Goal: Task Accomplishment & Management: Use online tool/utility

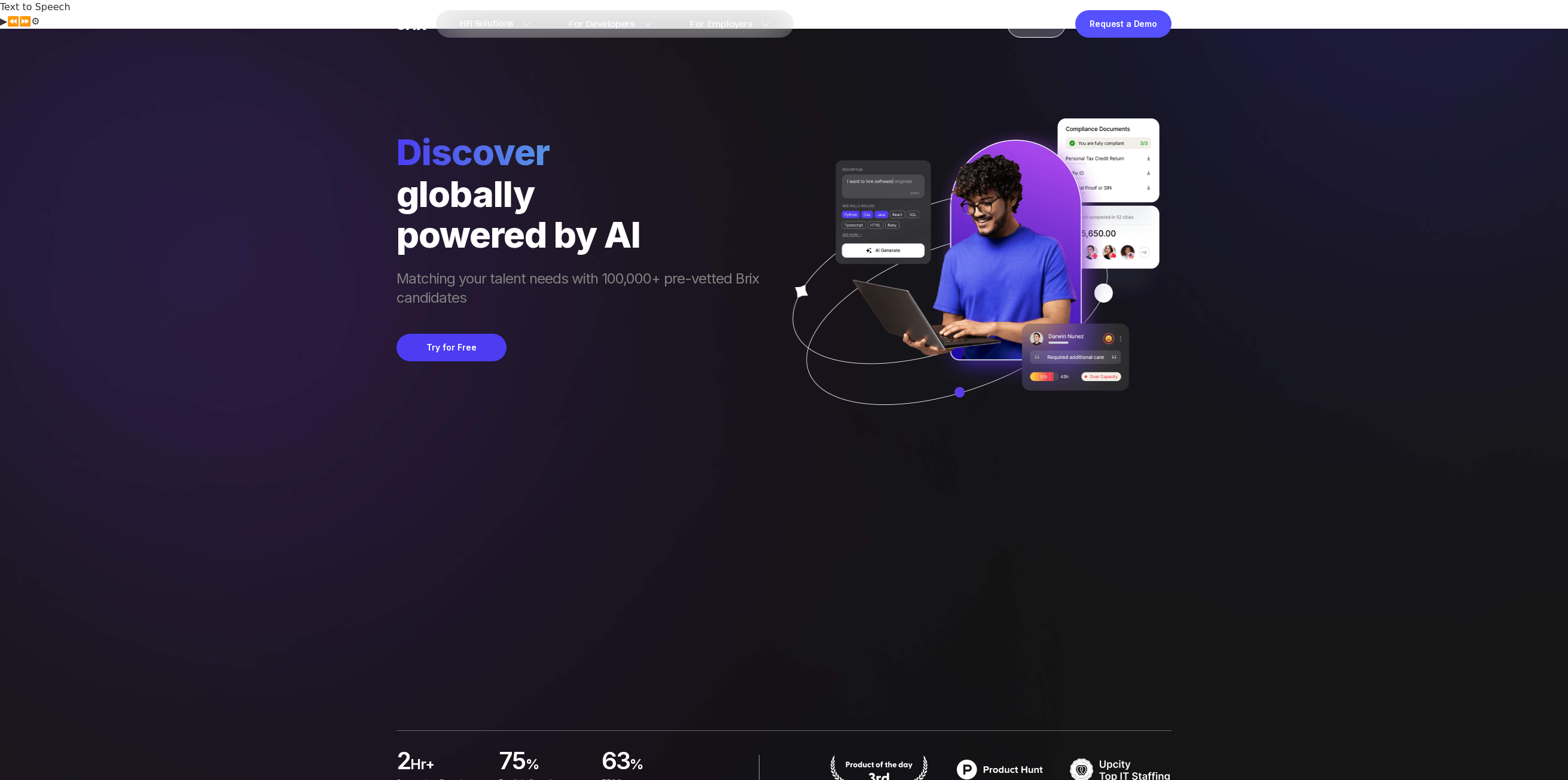
click at [1029, 20] on div "Sign In" at bounding box center [1035, 23] width 58 height 28
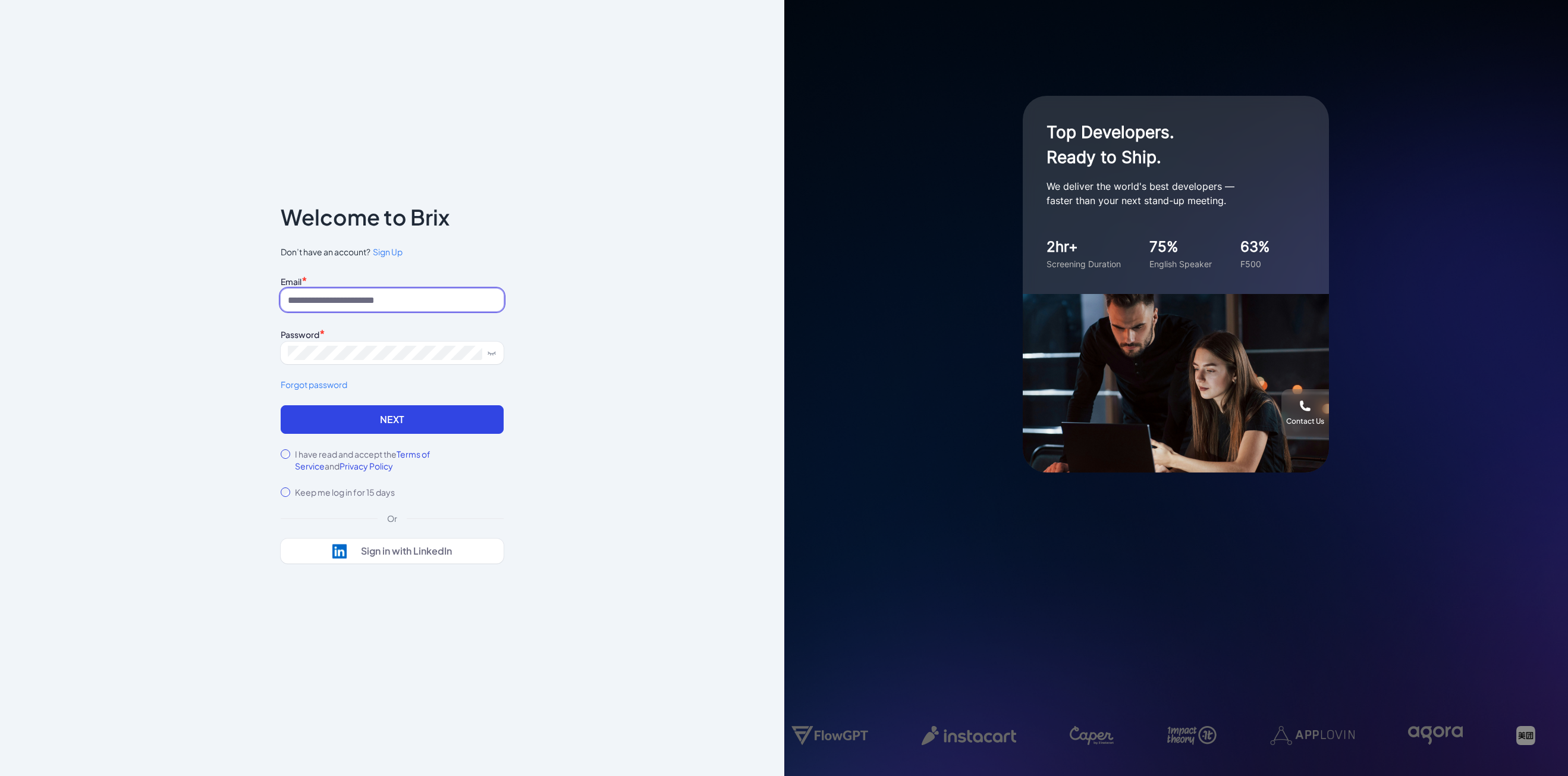
type input "**********"
click at [378, 423] on button "Next" at bounding box center [392, 419] width 223 height 29
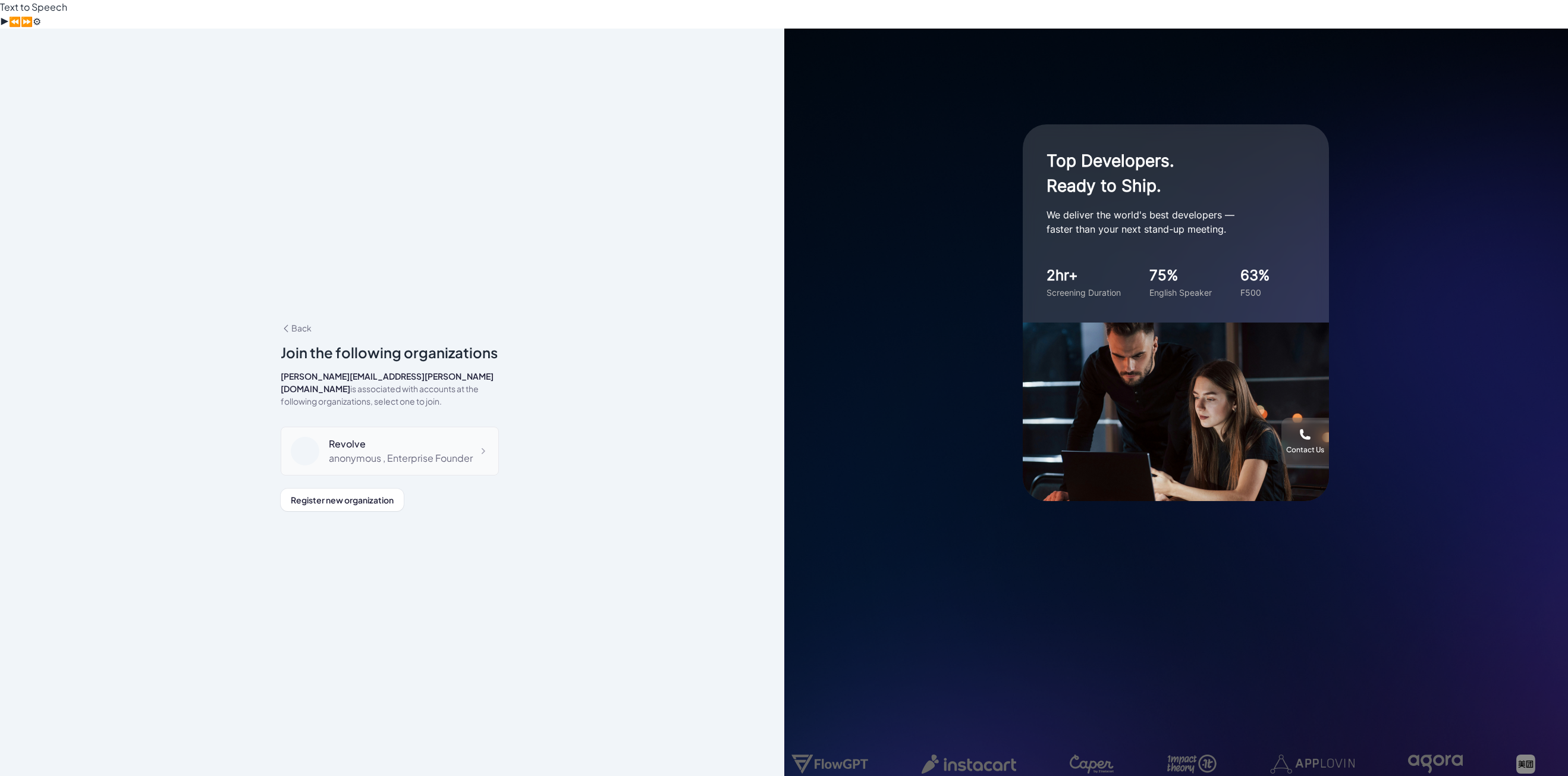
click at [396, 437] on div "Revolve" at bounding box center [400, 444] width 144 height 14
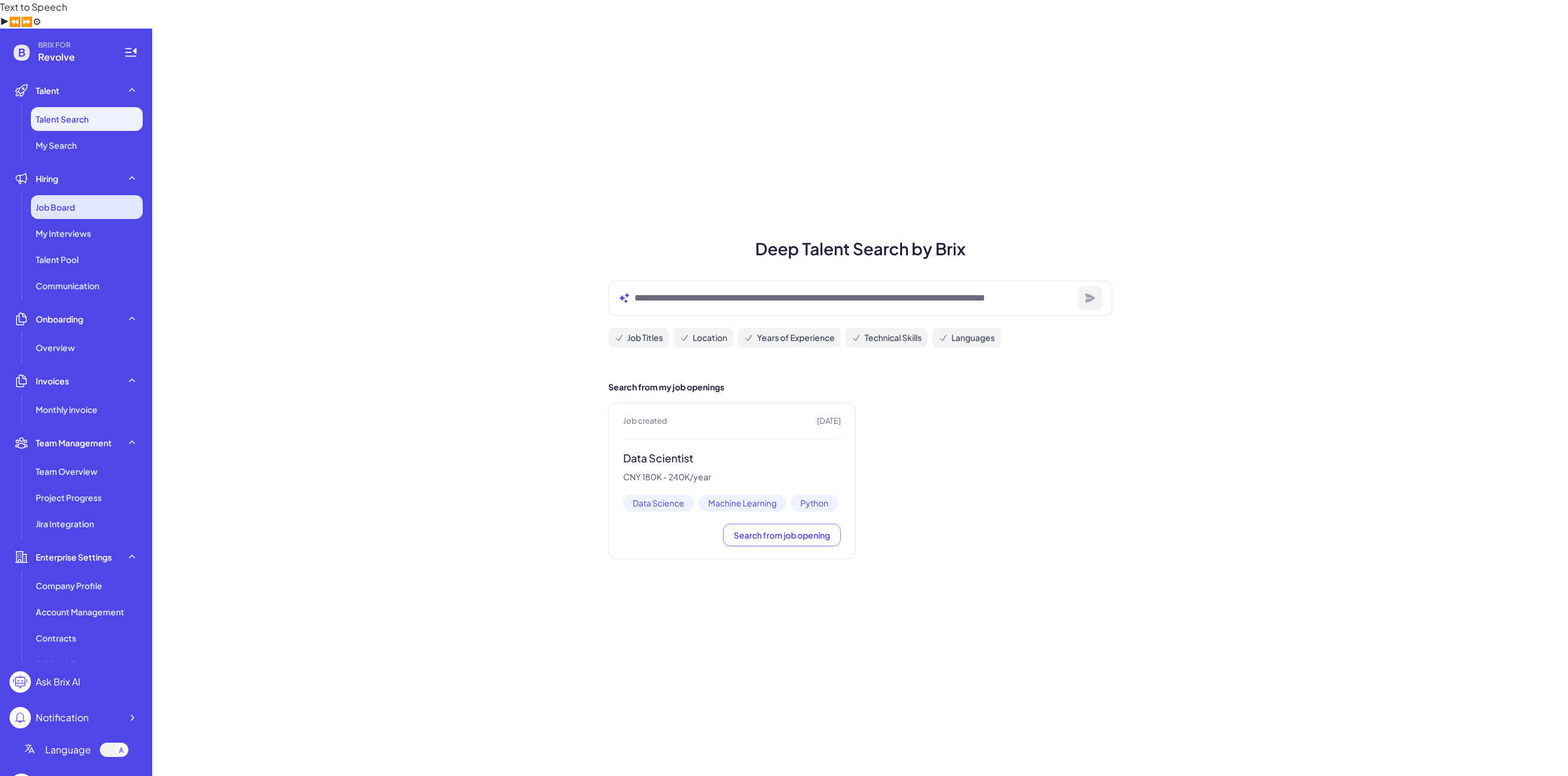
click at [81, 195] on div "Job Board" at bounding box center [86, 207] width 111 height 24
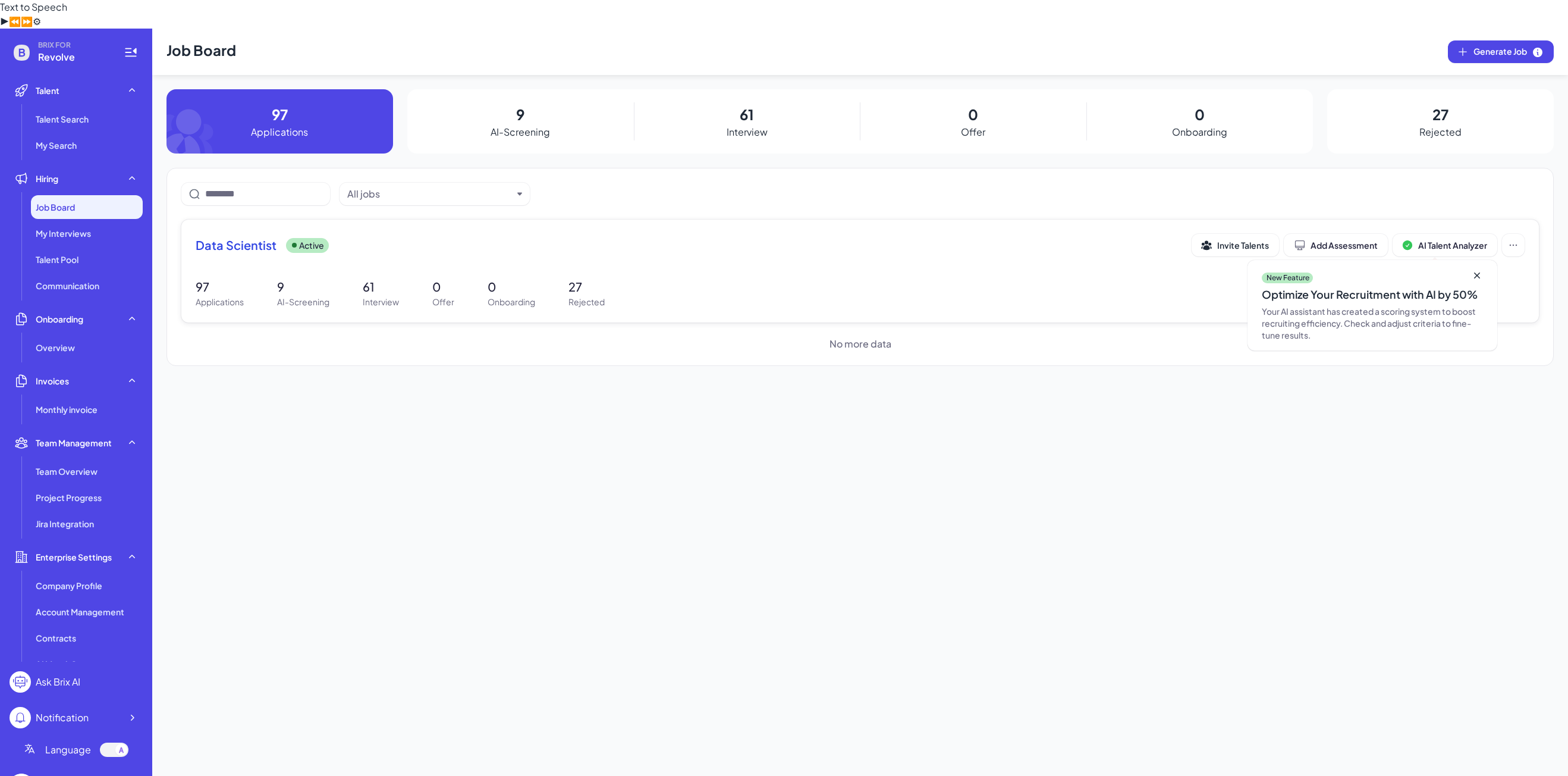
click at [211, 295] on p "Applications" at bounding box center [219, 301] width 48 height 12
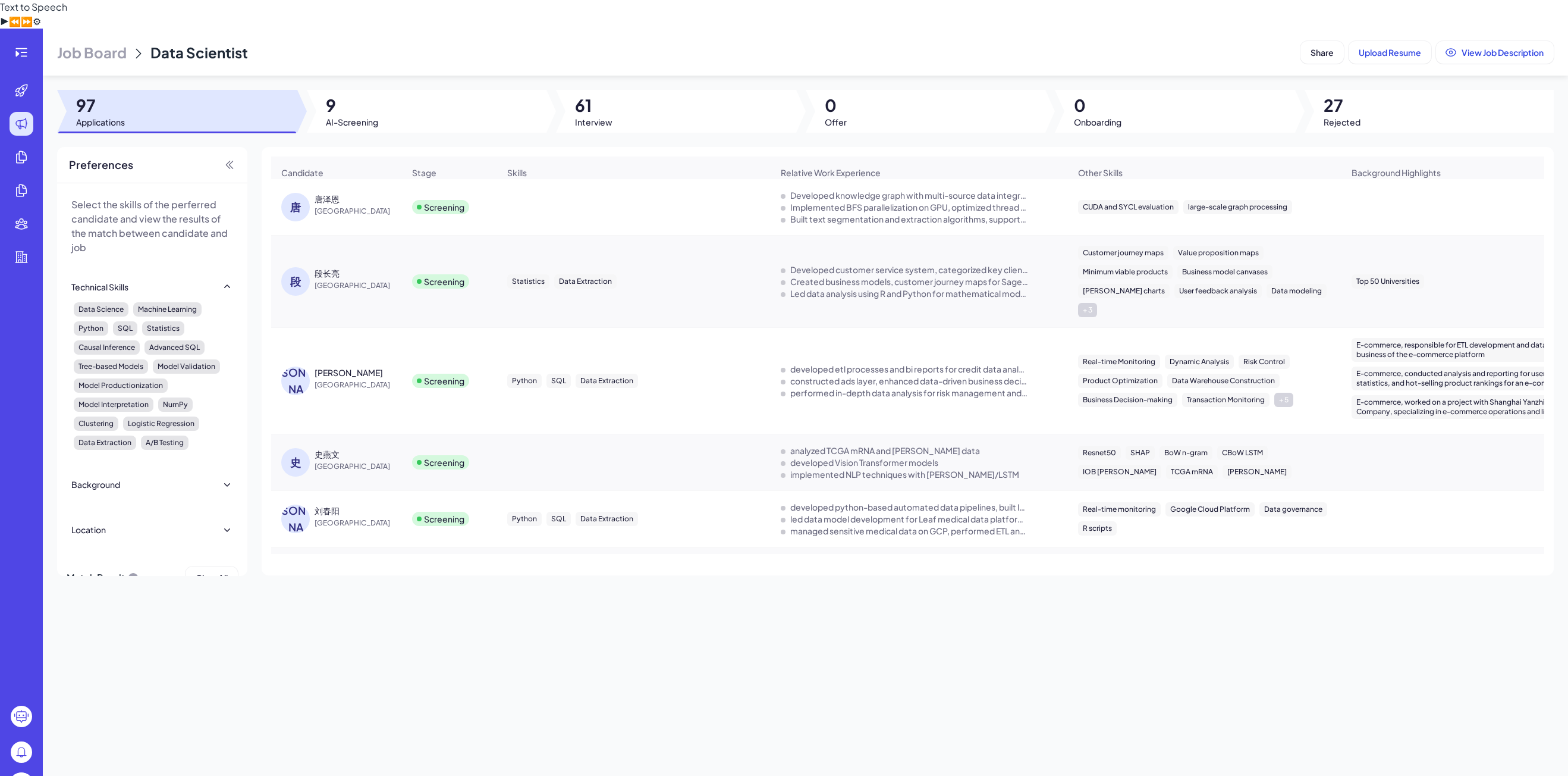
click at [540, 190] on div at bounding box center [633, 206] width 272 height 33
click at [376, 205] on span "[GEOGRAPHIC_DATA]" at bounding box center [359, 211] width 89 height 12
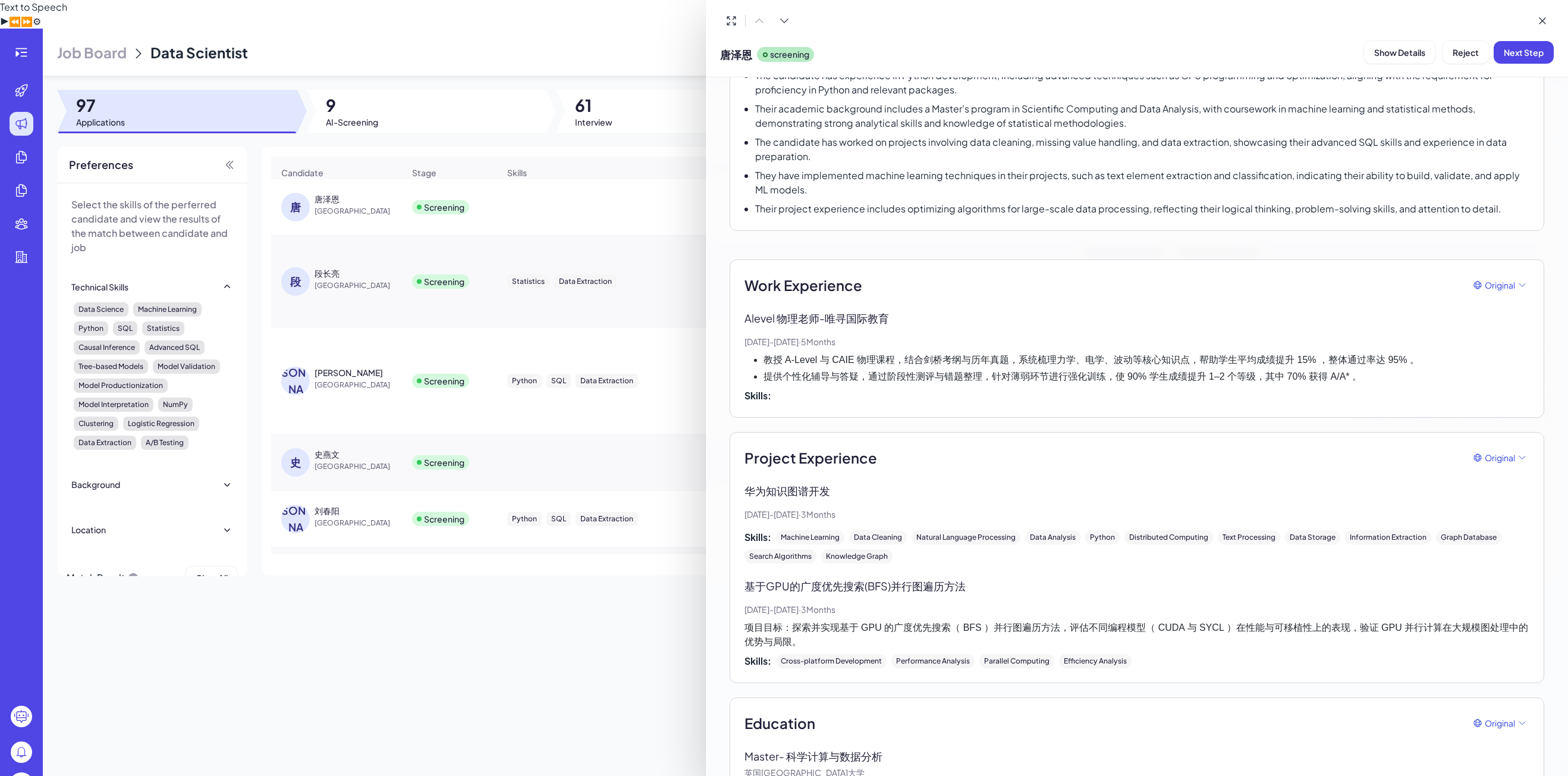
scroll to position [260, 0]
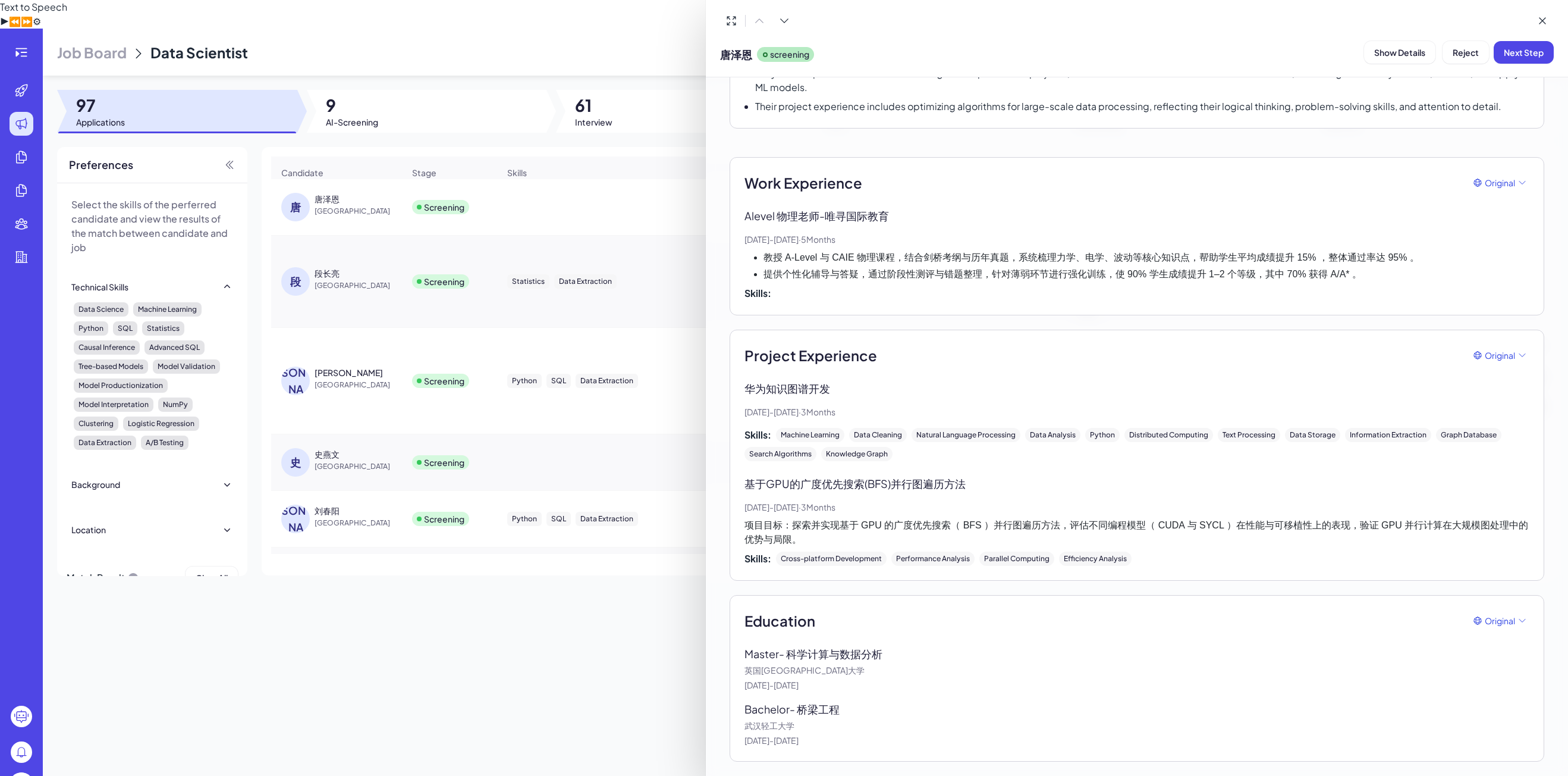
click at [669, 234] on div at bounding box center [784, 388] width 1568 height 776
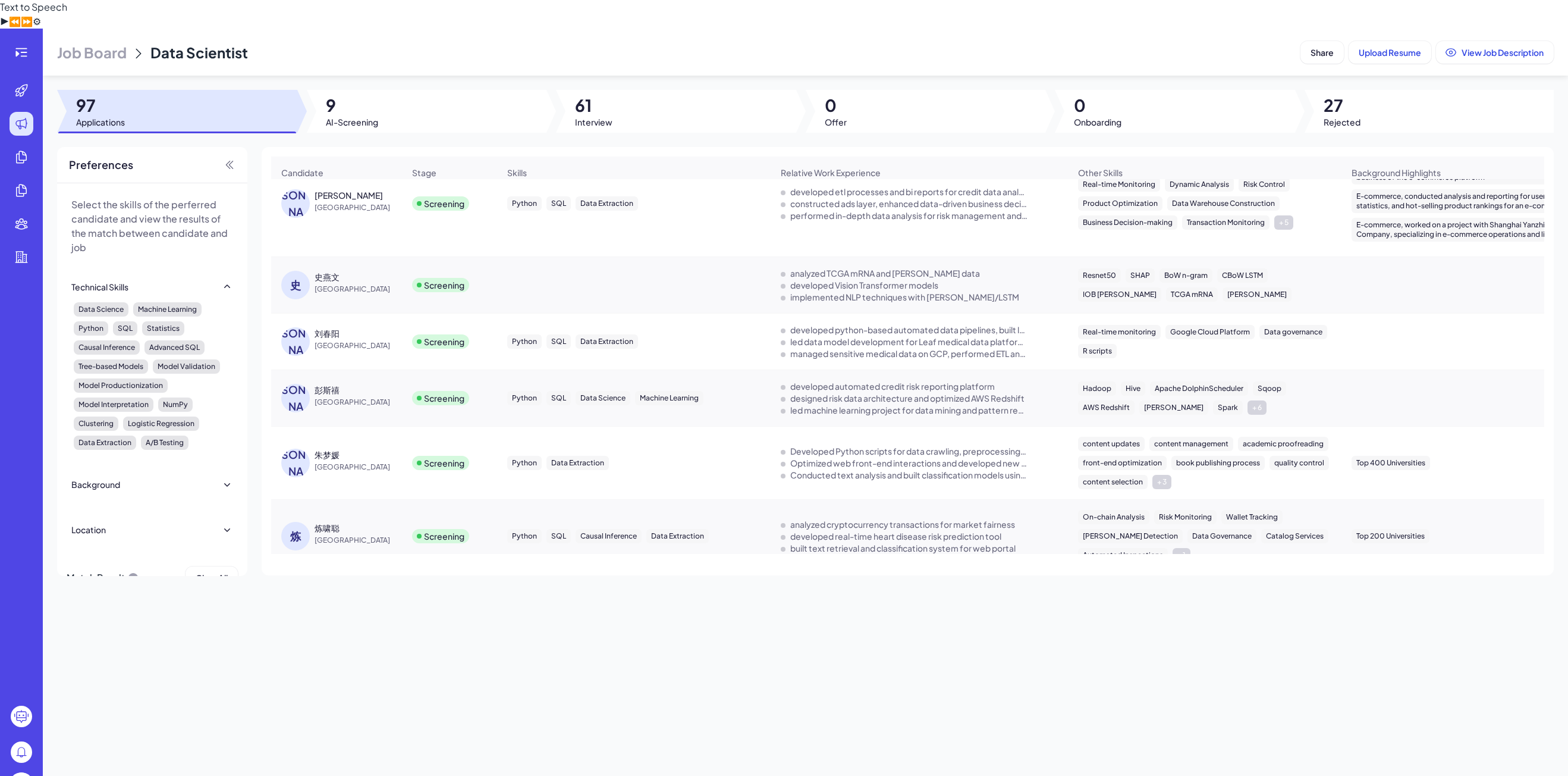
scroll to position [178, 0]
click at [313, 383] on div "[PERSON_NAME]" at bounding box center [297, 397] width 33 height 29
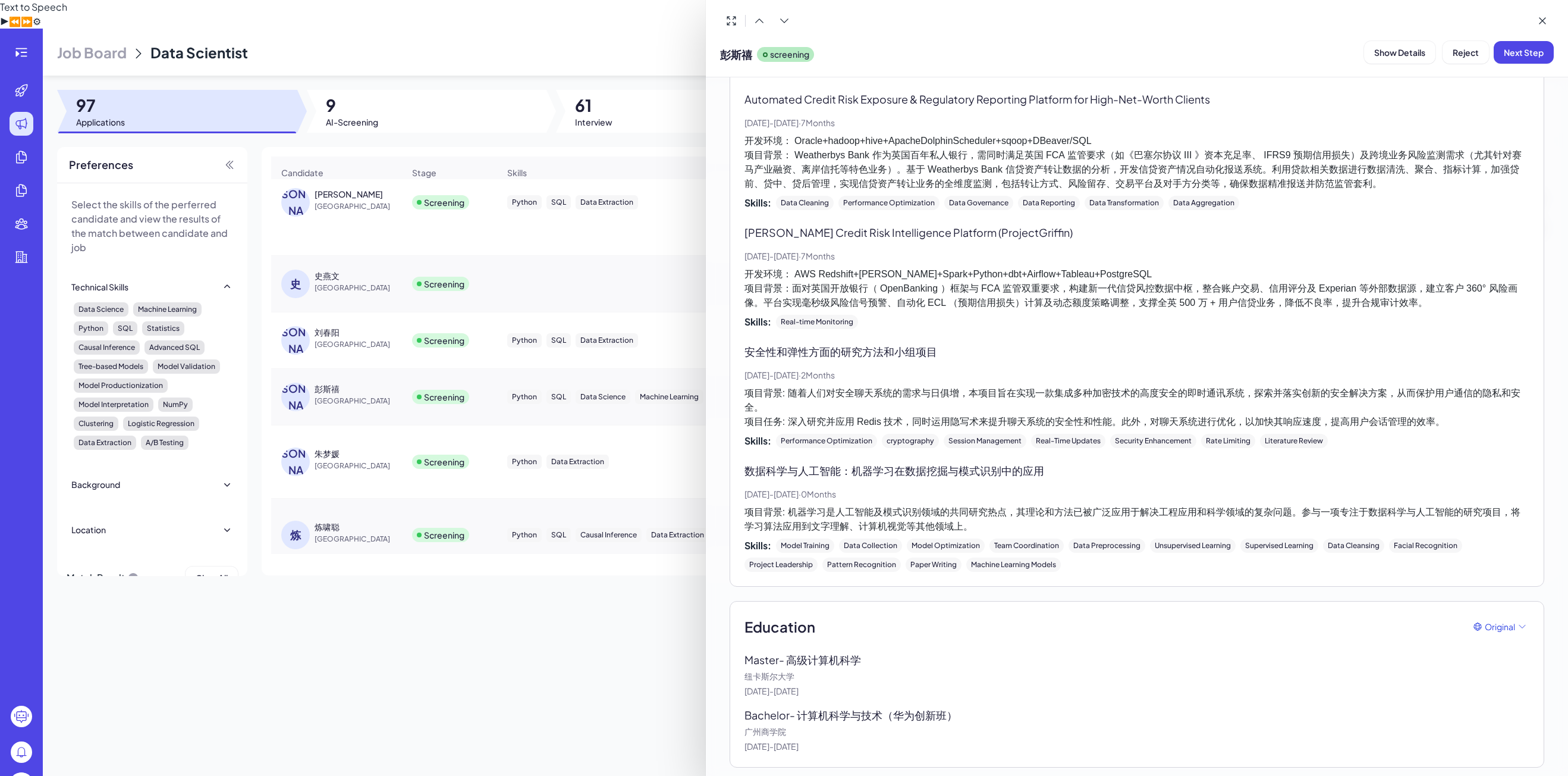
scroll to position [423, 0]
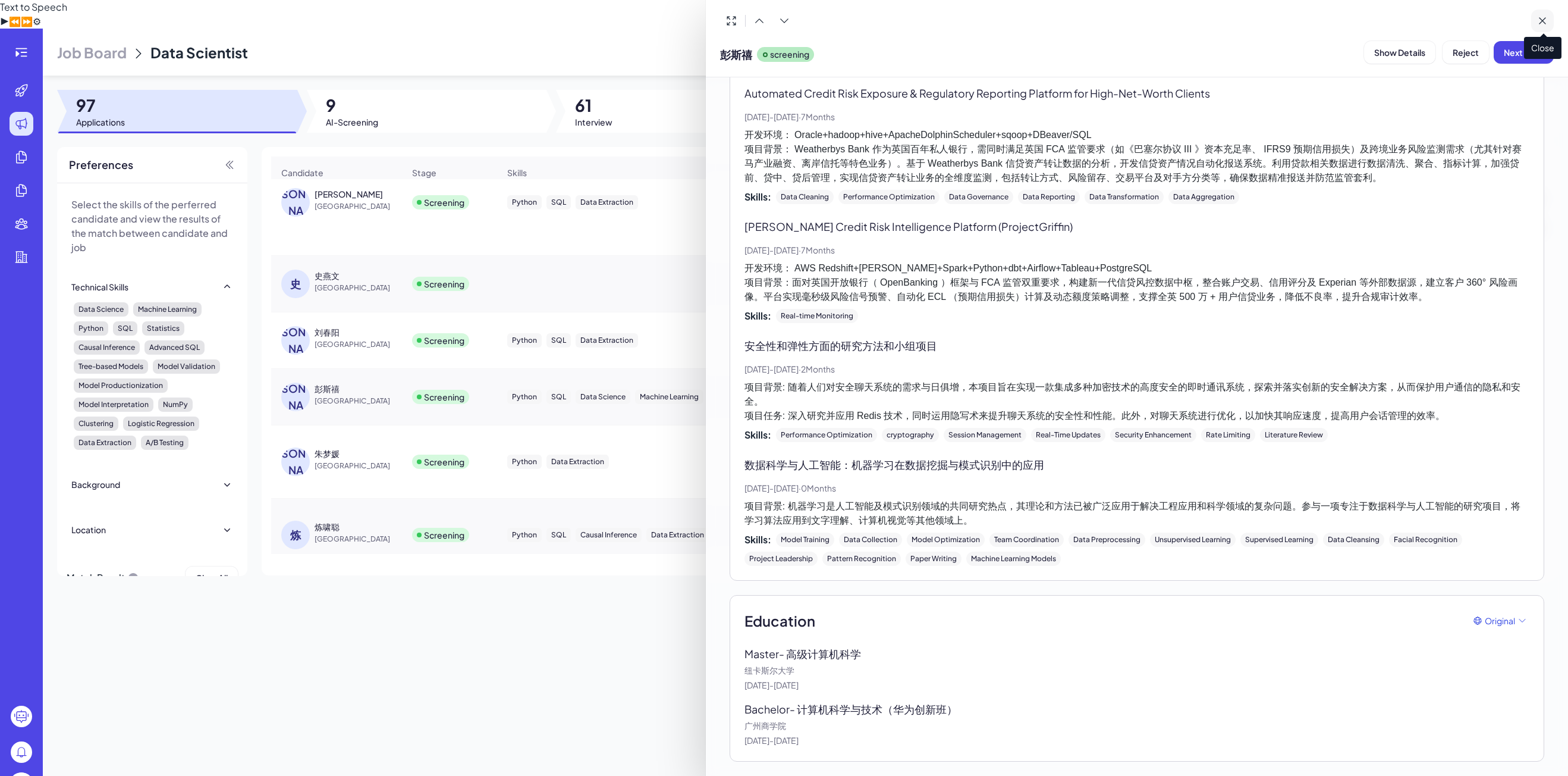
click at [1547, 19] on icon at bounding box center [1541, 21] width 12 height 12
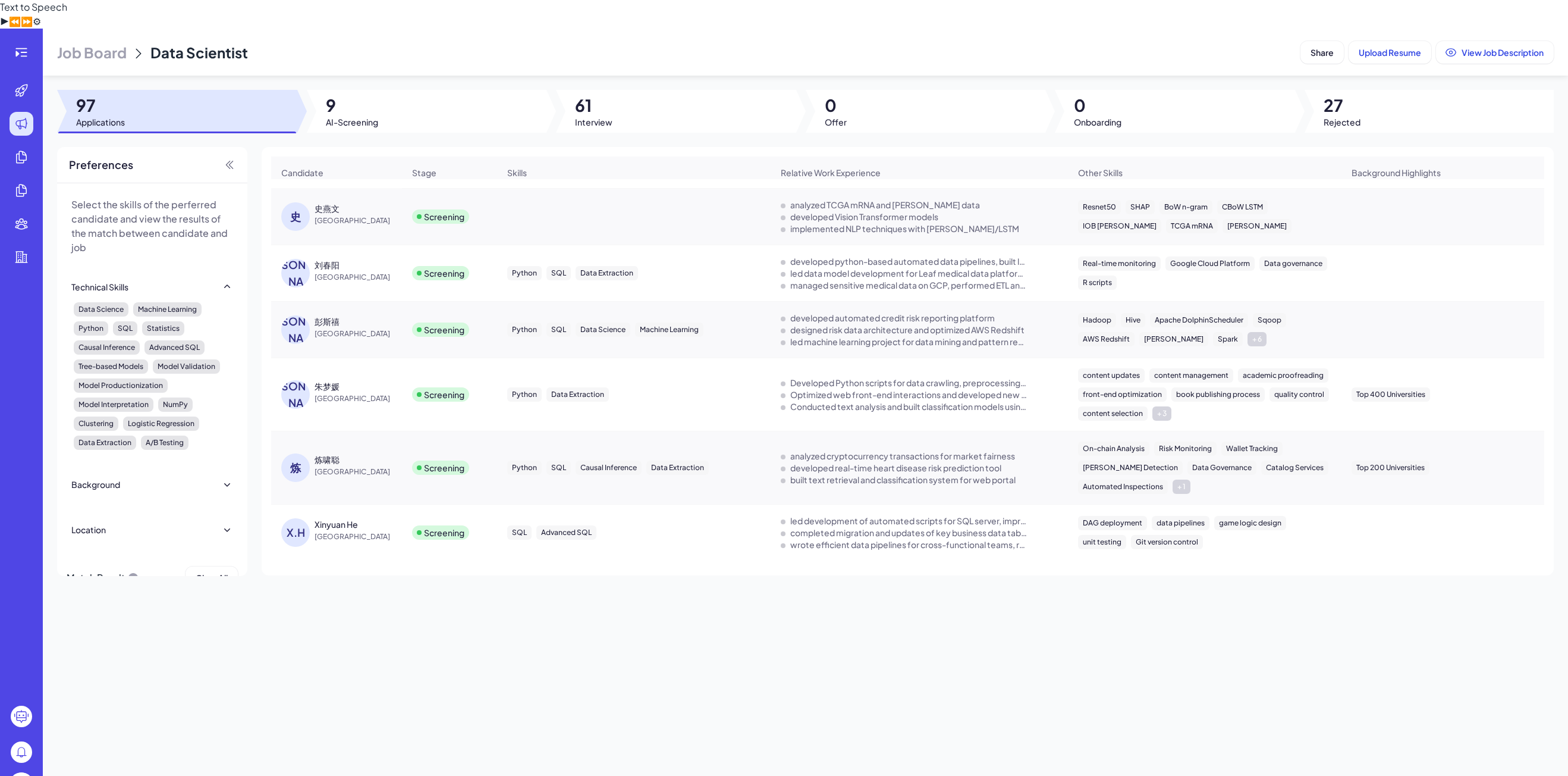
scroll to position [194, 0]
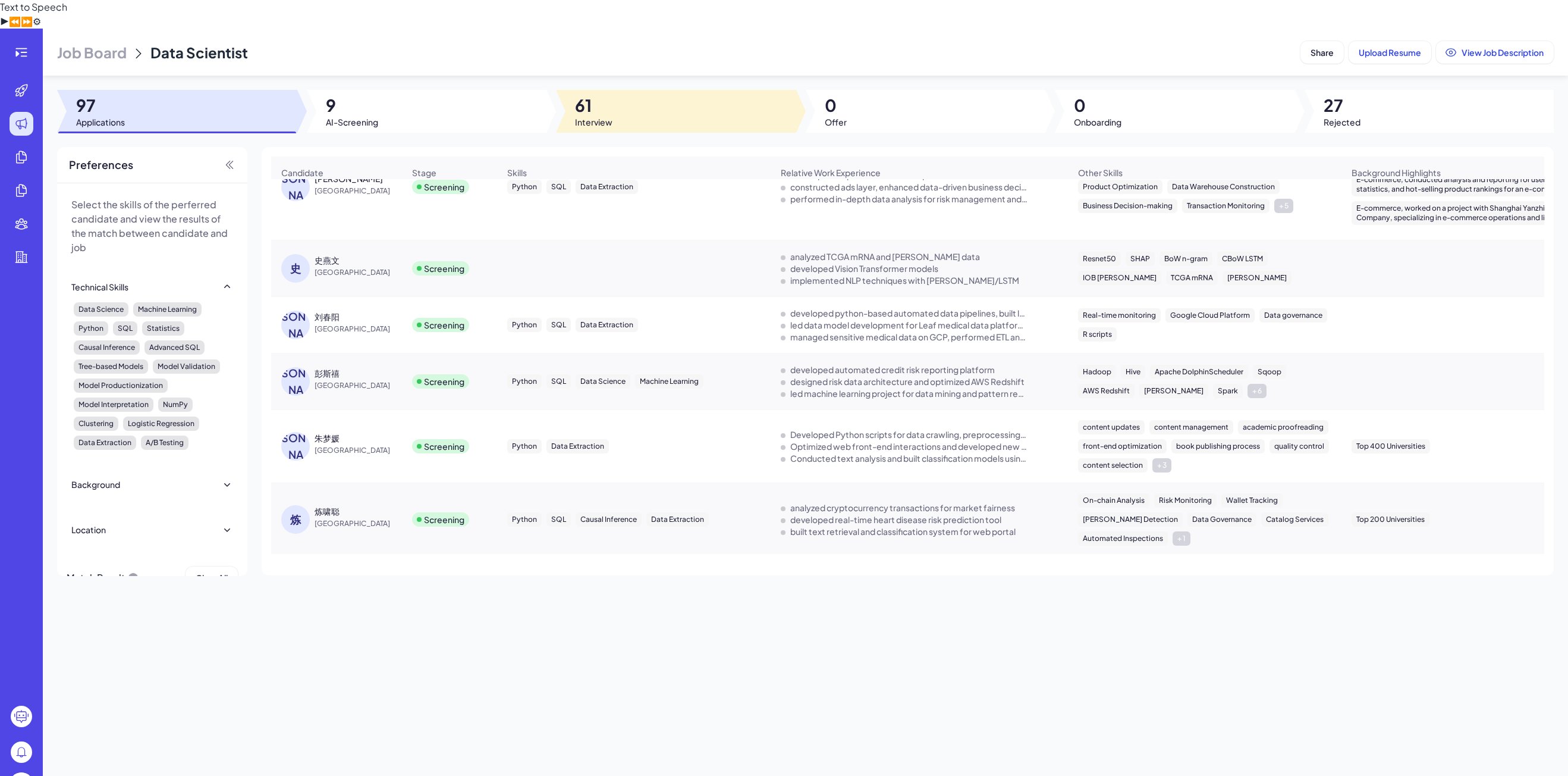
click at [653, 90] on div at bounding box center [676, 111] width 240 height 43
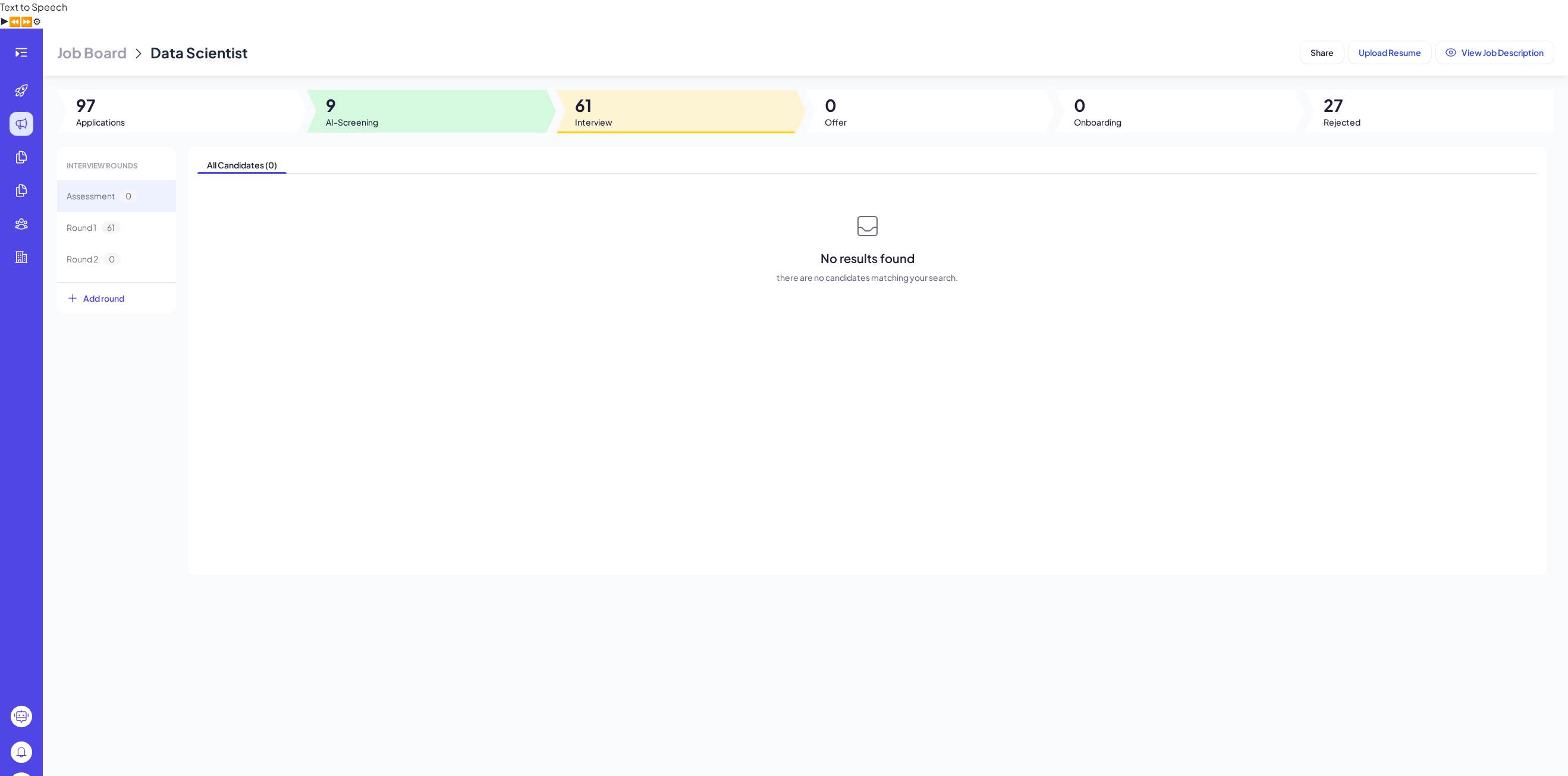
click at [487, 90] on div at bounding box center [426, 111] width 240 height 43
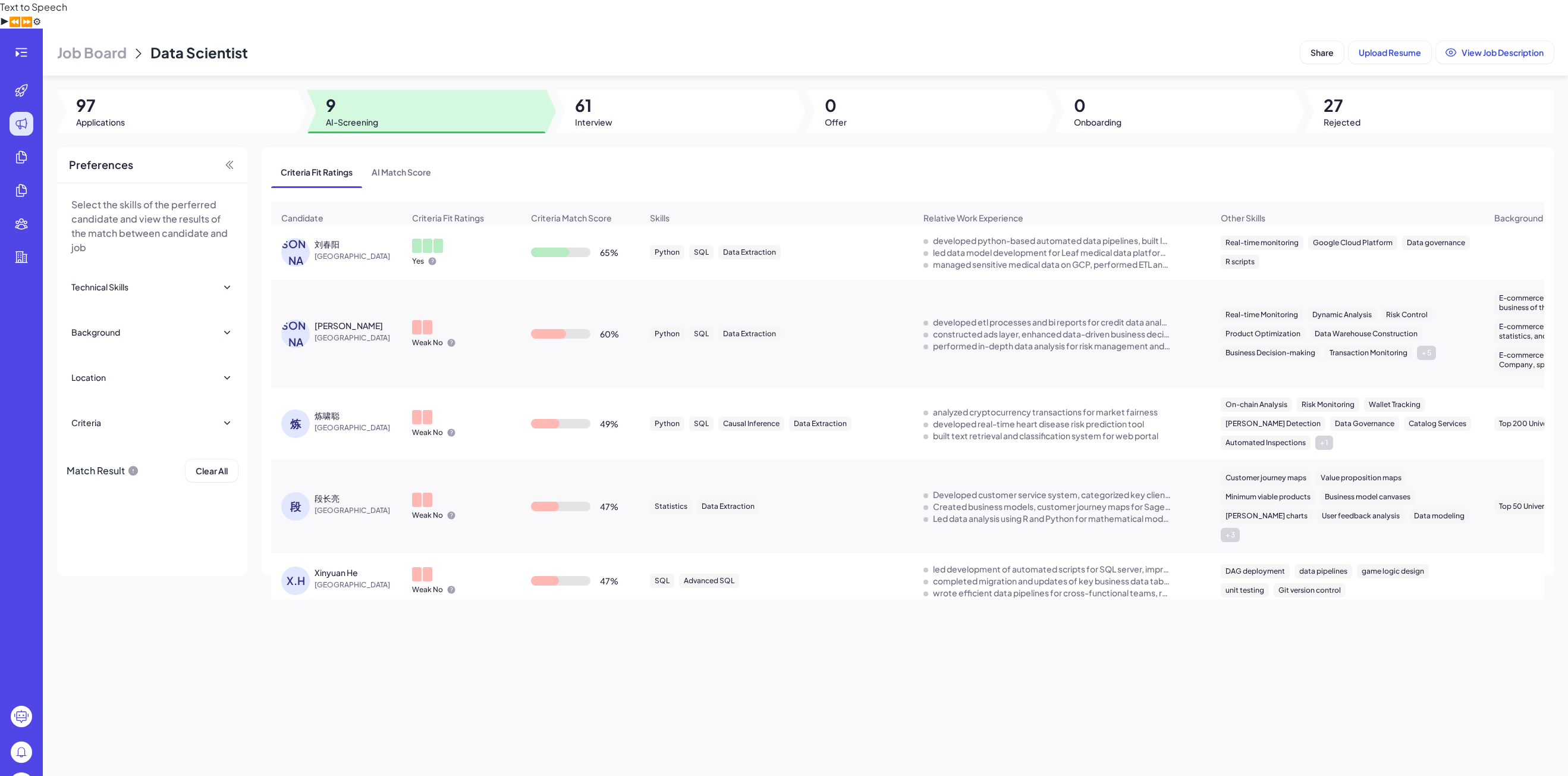
click at [459, 229] on div "Yes" at bounding box center [462, 252] width 118 height 46
click at [369, 251] on span "[GEOGRAPHIC_DATA]" at bounding box center [359, 256] width 89 height 12
